Goal: Task Accomplishment & Management: Manage account settings

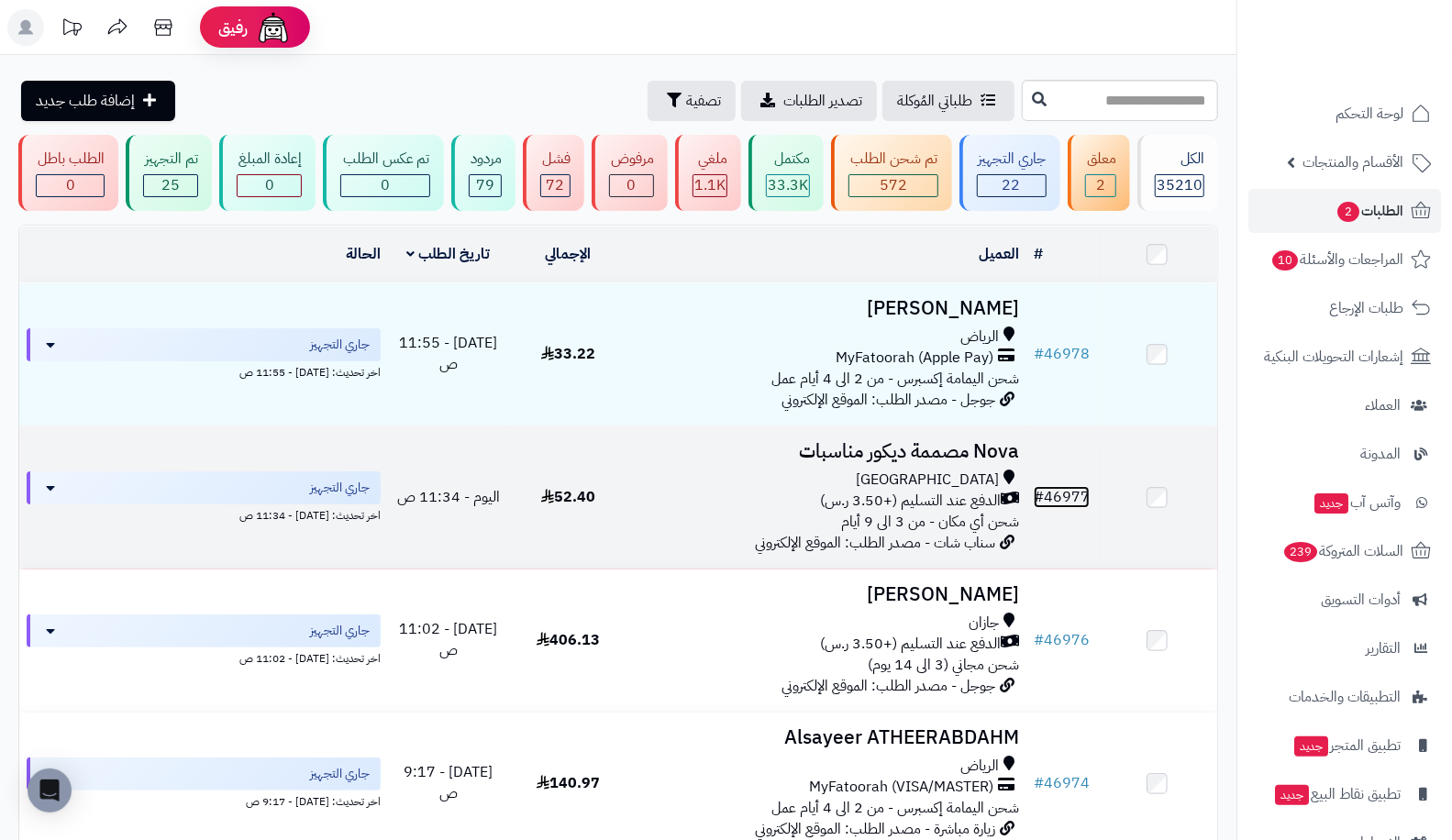
click at [1089, 502] on link "# 46977" at bounding box center [1061, 497] width 56 height 22
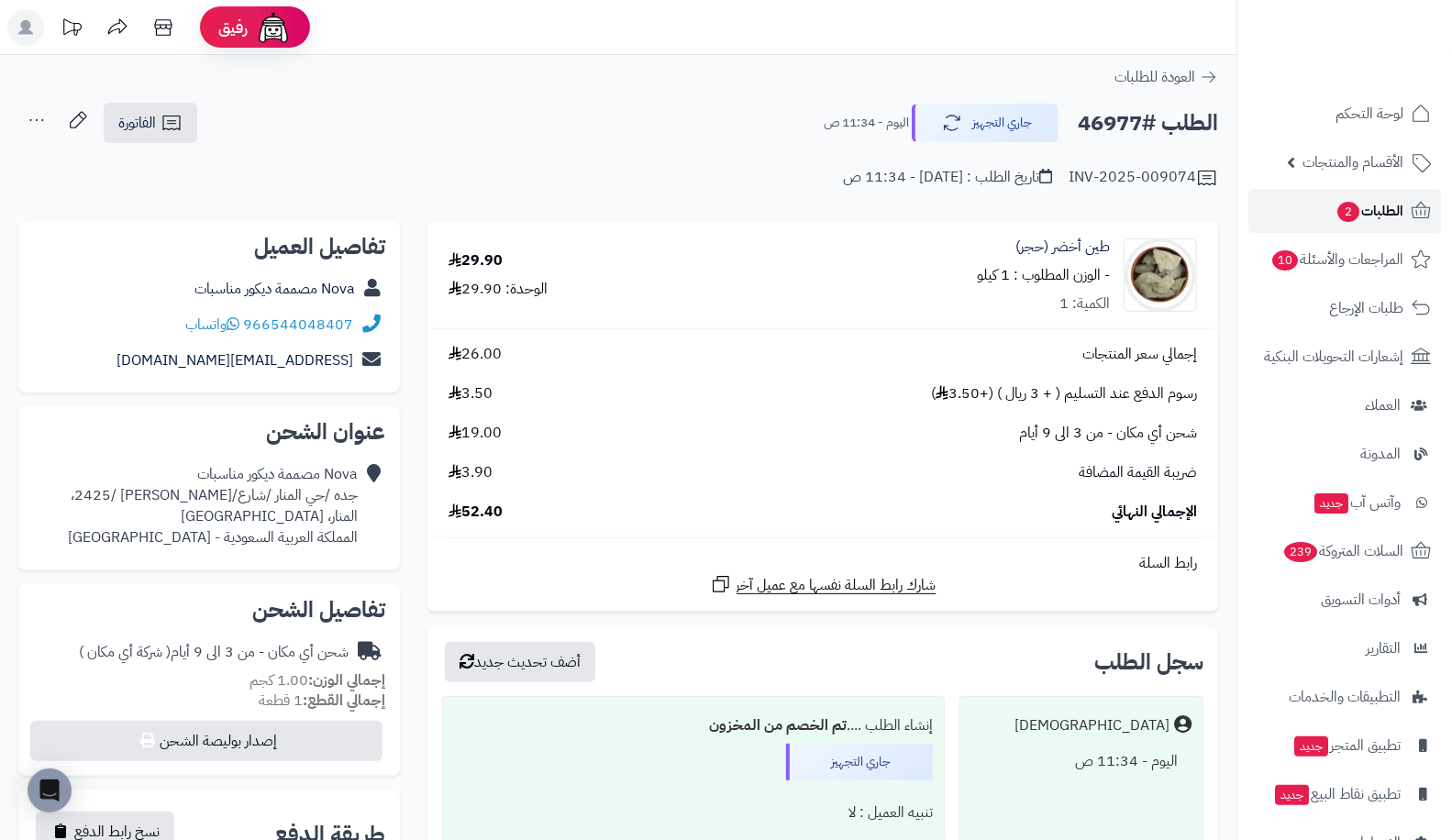
click at [1397, 210] on span "الطلبات 2" at bounding box center [1369, 211] width 68 height 26
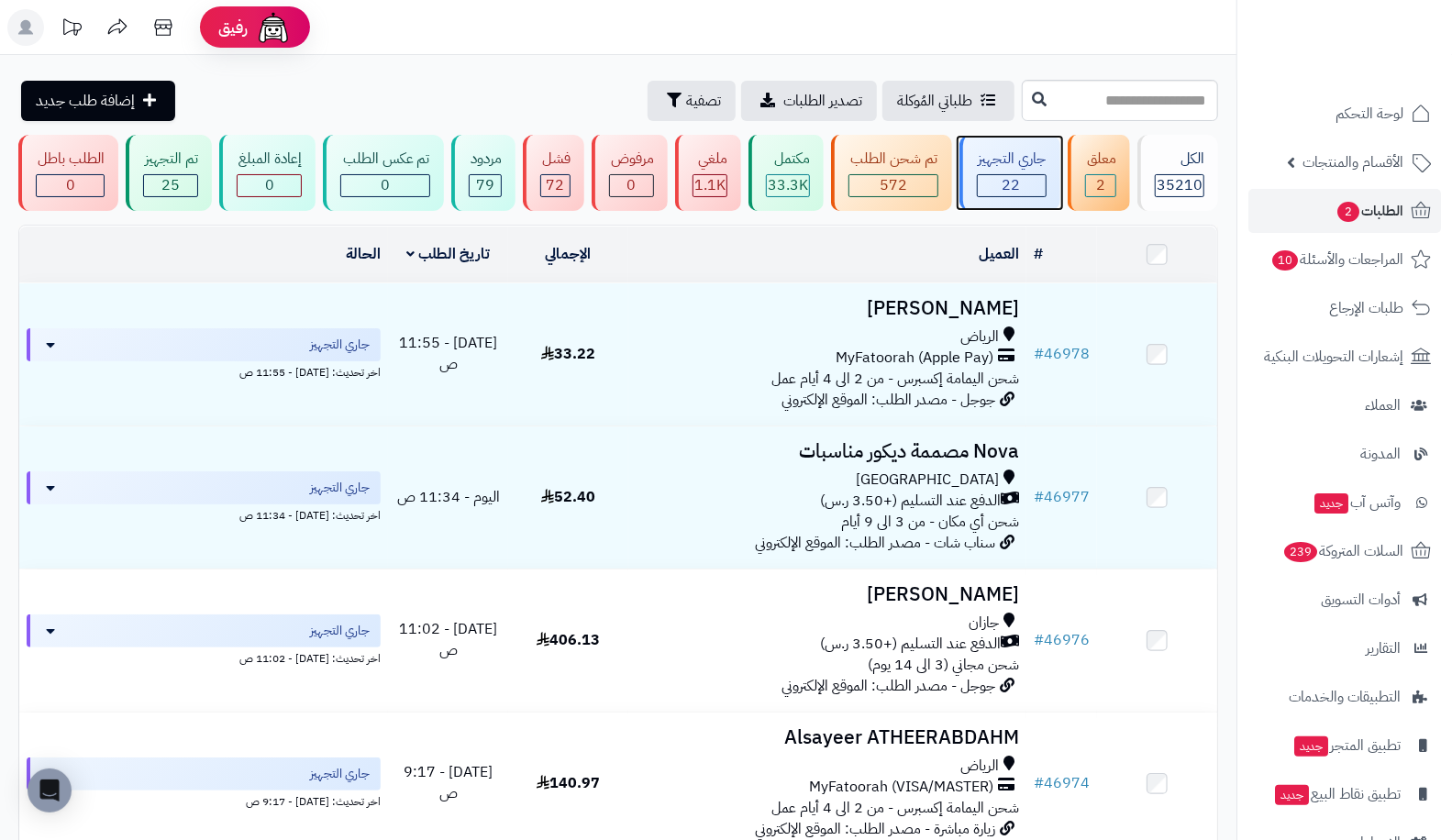
click at [1018, 188] on span "22" at bounding box center [1011, 185] width 18 height 22
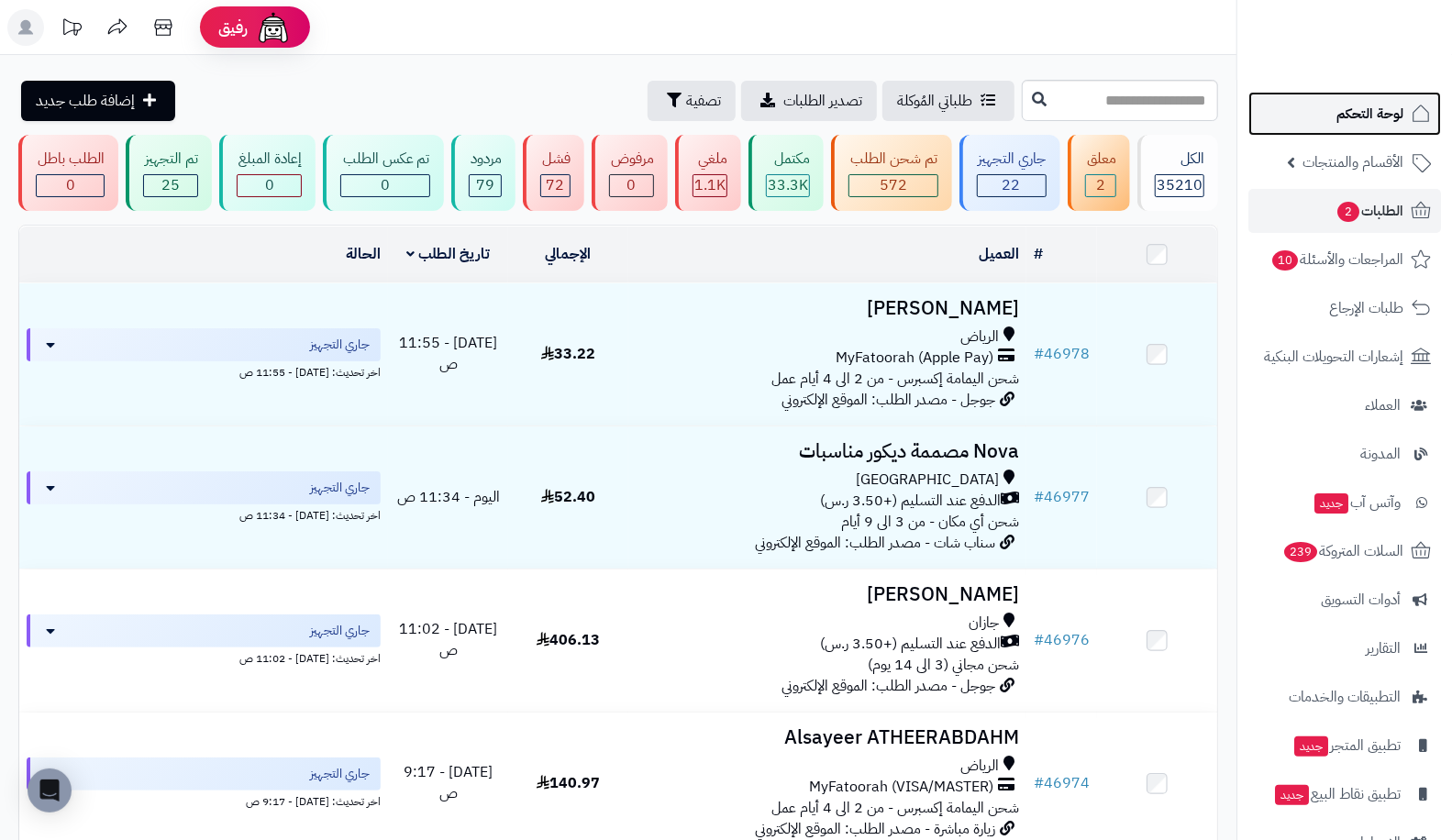
click at [1433, 98] on link "لوحة التحكم" at bounding box center [1344, 114] width 192 height 44
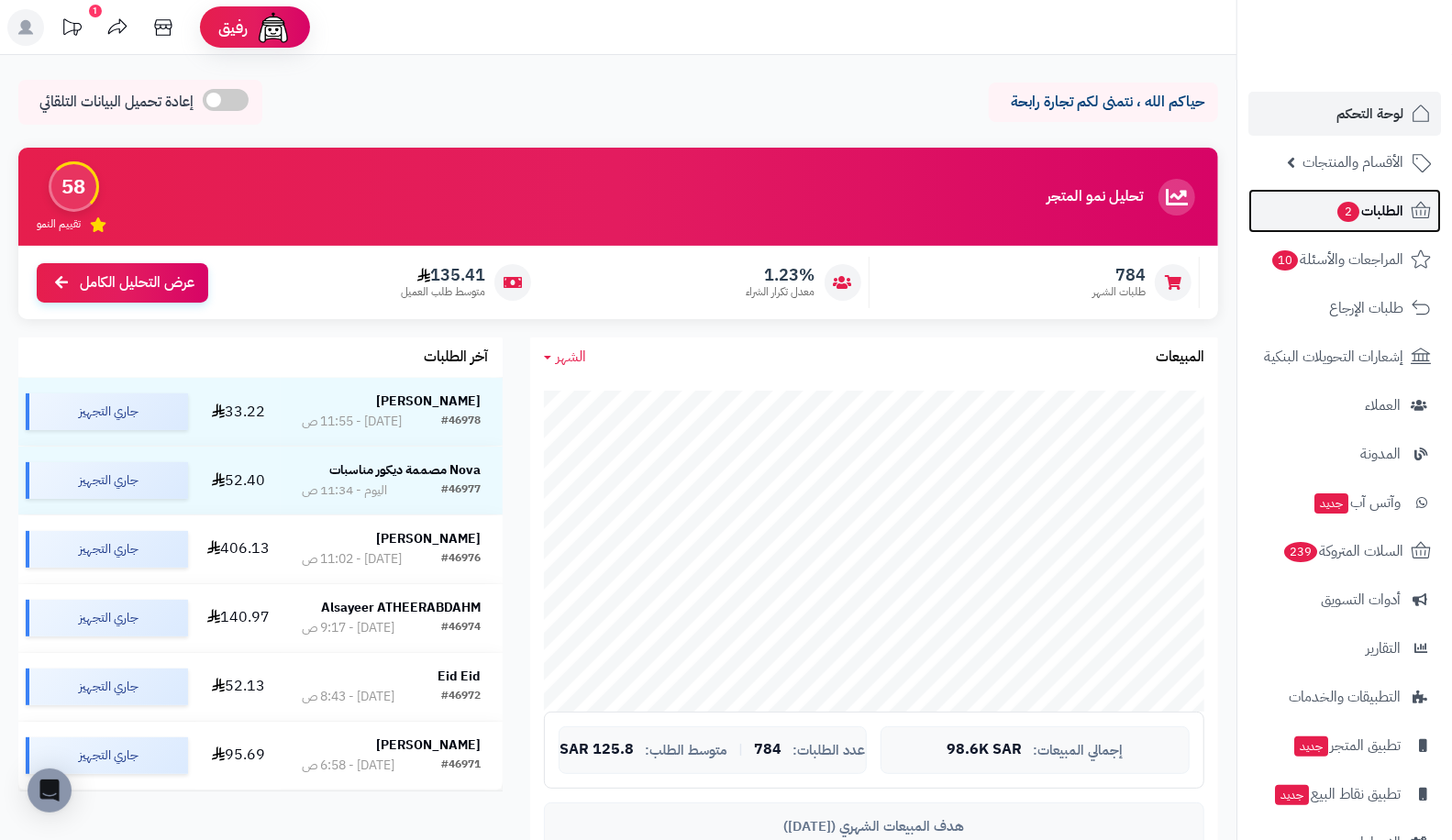
click at [1347, 192] on link "الطلبات 2" at bounding box center [1344, 211] width 192 height 44
